Goal: Transaction & Acquisition: Purchase product/service

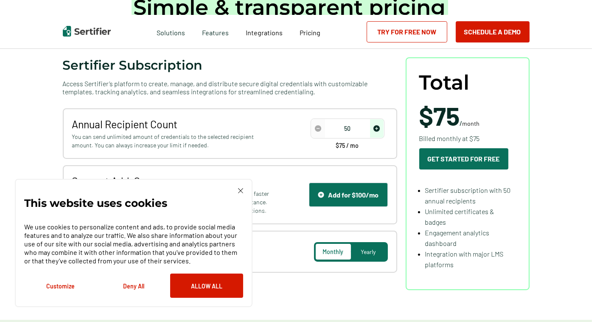
click at [126, 282] on button "Deny All" at bounding box center [133, 285] width 73 height 24
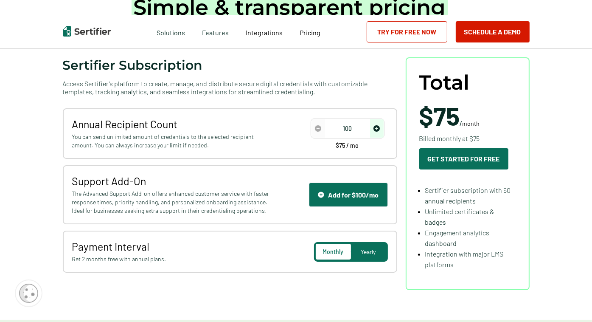
click at [372, 125] on span "increase number" at bounding box center [377, 128] width 14 height 18
click at [380, 126] on img "increase number" at bounding box center [376, 128] width 6 height 6
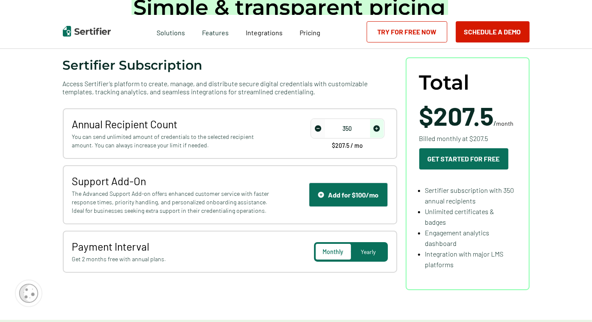
click at [380, 126] on img "increase number" at bounding box center [376, 128] width 6 height 6
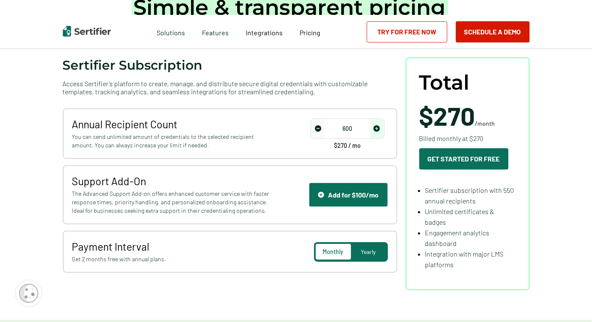
click at [380, 126] on img "increase number" at bounding box center [376, 128] width 6 height 6
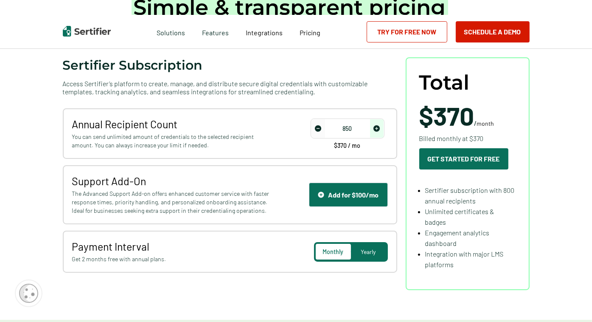
click at [380, 126] on img "increase number" at bounding box center [376, 128] width 6 height 6
click at [376, 253] on span "Yearly" at bounding box center [368, 251] width 15 height 7
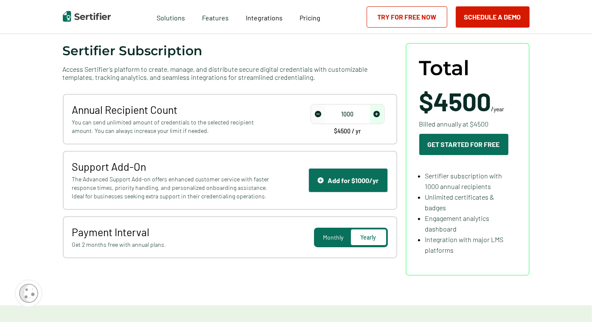
scroll to position [85, 0]
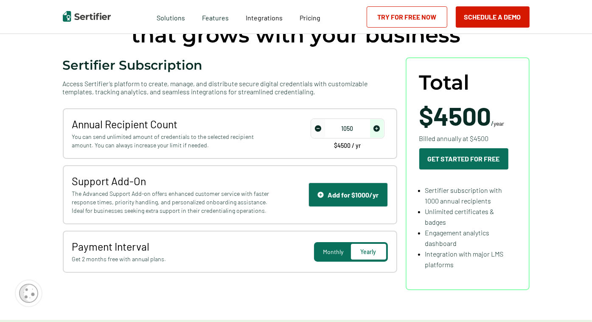
click at [380, 128] on img "increase number" at bounding box center [376, 128] width 6 height 6
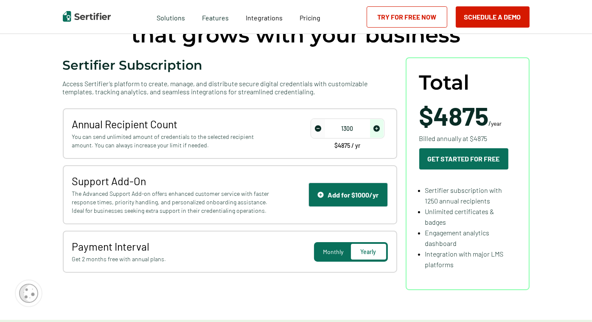
click at [380, 128] on img "increase number" at bounding box center [376, 128] width 6 height 6
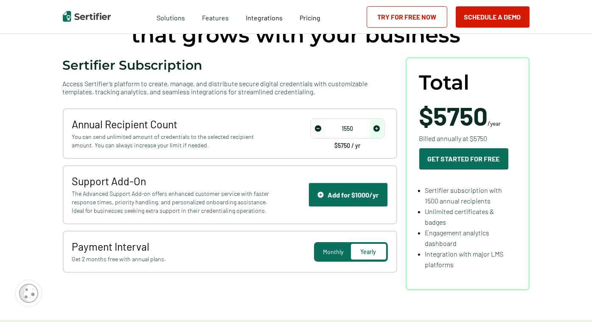
click at [380, 128] on img "increase number" at bounding box center [376, 128] width 6 height 6
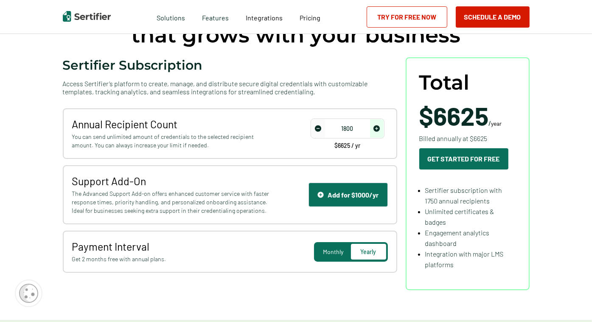
click at [380, 128] on img "increase number" at bounding box center [376, 128] width 6 height 6
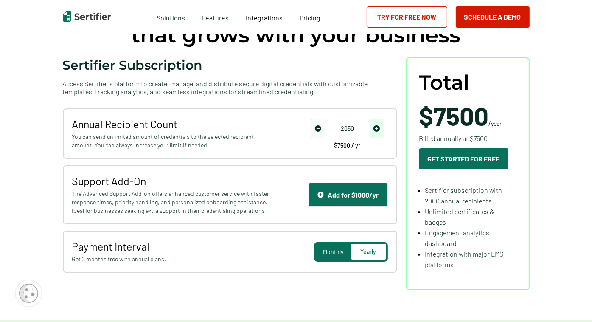
click at [380, 128] on img "increase number" at bounding box center [376, 128] width 6 height 6
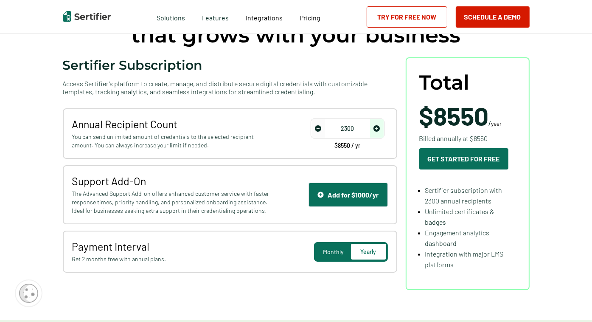
click at [380, 128] on img "increase number" at bounding box center [376, 128] width 6 height 6
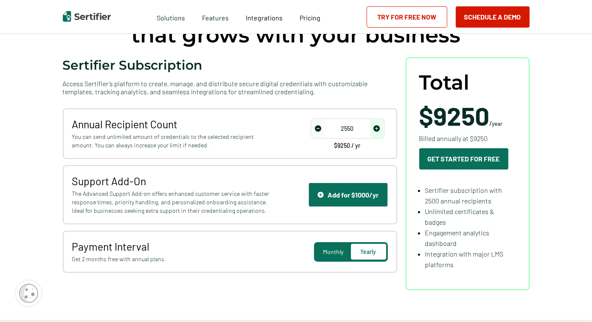
click at [379, 129] on img "increase number" at bounding box center [376, 128] width 6 height 6
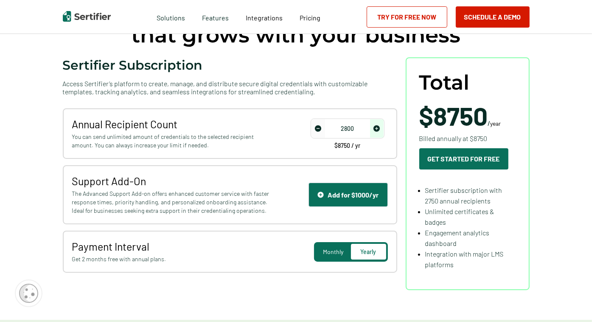
click at [379, 129] on img "increase number" at bounding box center [376, 128] width 6 height 6
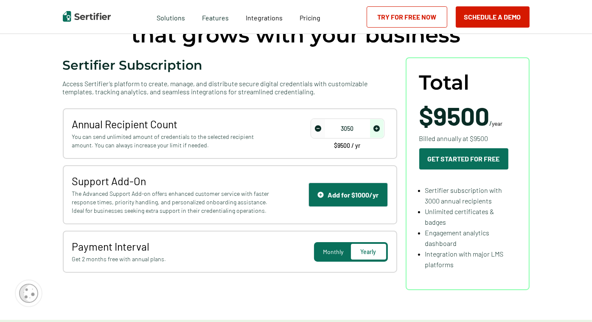
click at [379, 129] on img "increase number" at bounding box center [376, 128] width 6 height 6
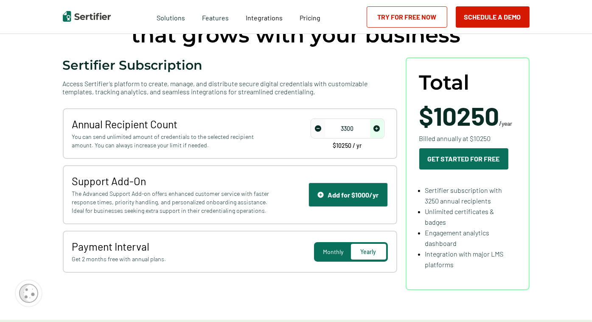
click at [379, 129] on img "increase number" at bounding box center [376, 128] width 6 height 6
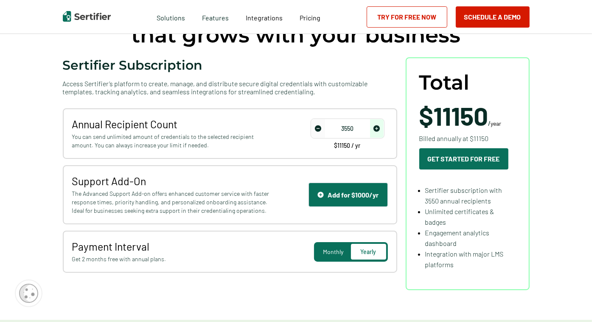
click at [379, 129] on img "increase number" at bounding box center [376, 128] width 6 height 6
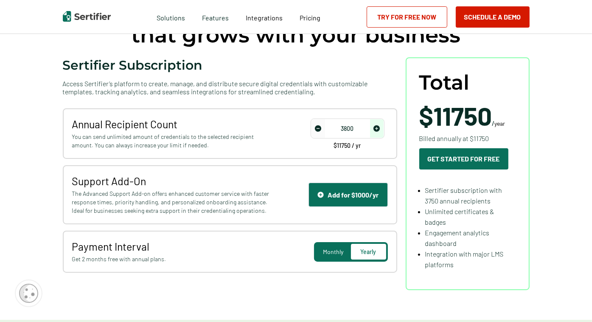
click at [379, 129] on img "increase number" at bounding box center [376, 128] width 6 height 6
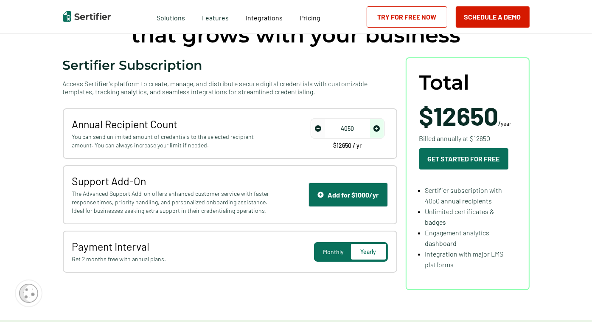
click at [379, 129] on img "increase number" at bounding box center [376, 128] width 6 height 6
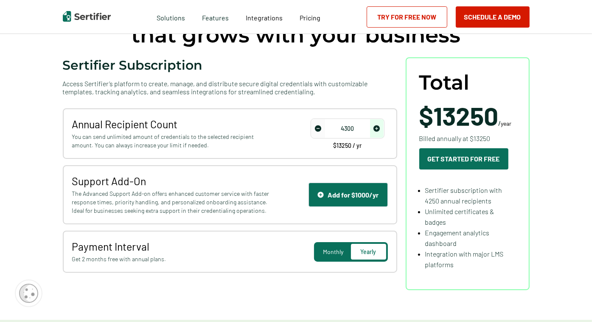
click at [379, 129] on img "increase number" at bounding box center [376, 128] width 6 height 6
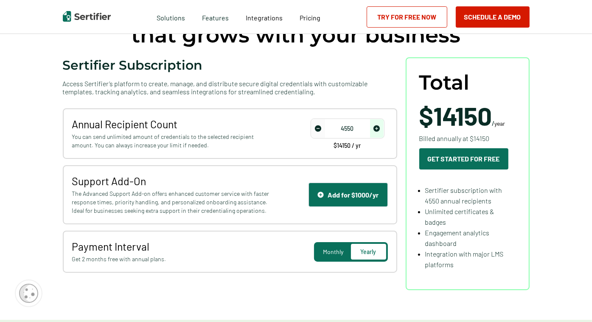
click at [379, 129] on img "increase number" at bounding box center [376, 128] width 6 height 6
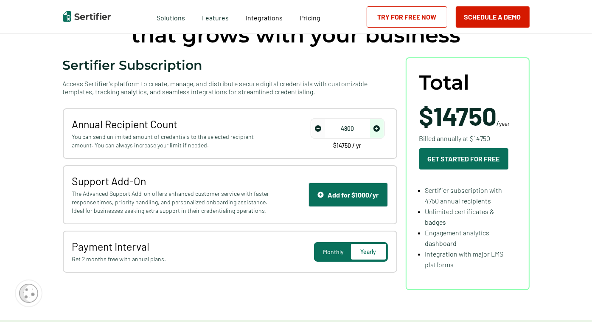
click at [379, 129] on img "increase number" at bounding box center [376, 128] width 6 height 6
type input "5000"
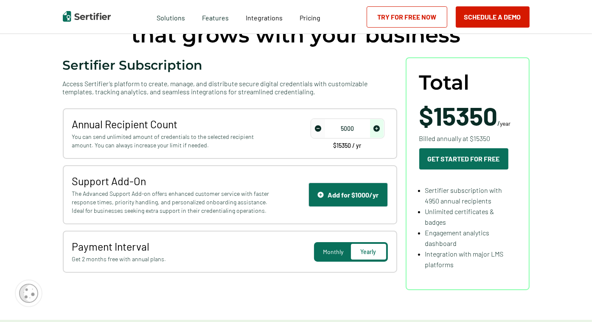
click at [379, 129] on img "increase number" at bounding box center [376, 128] width 6 height 6
